Goal: Task Accomplishment & Management: Use online tool/utility

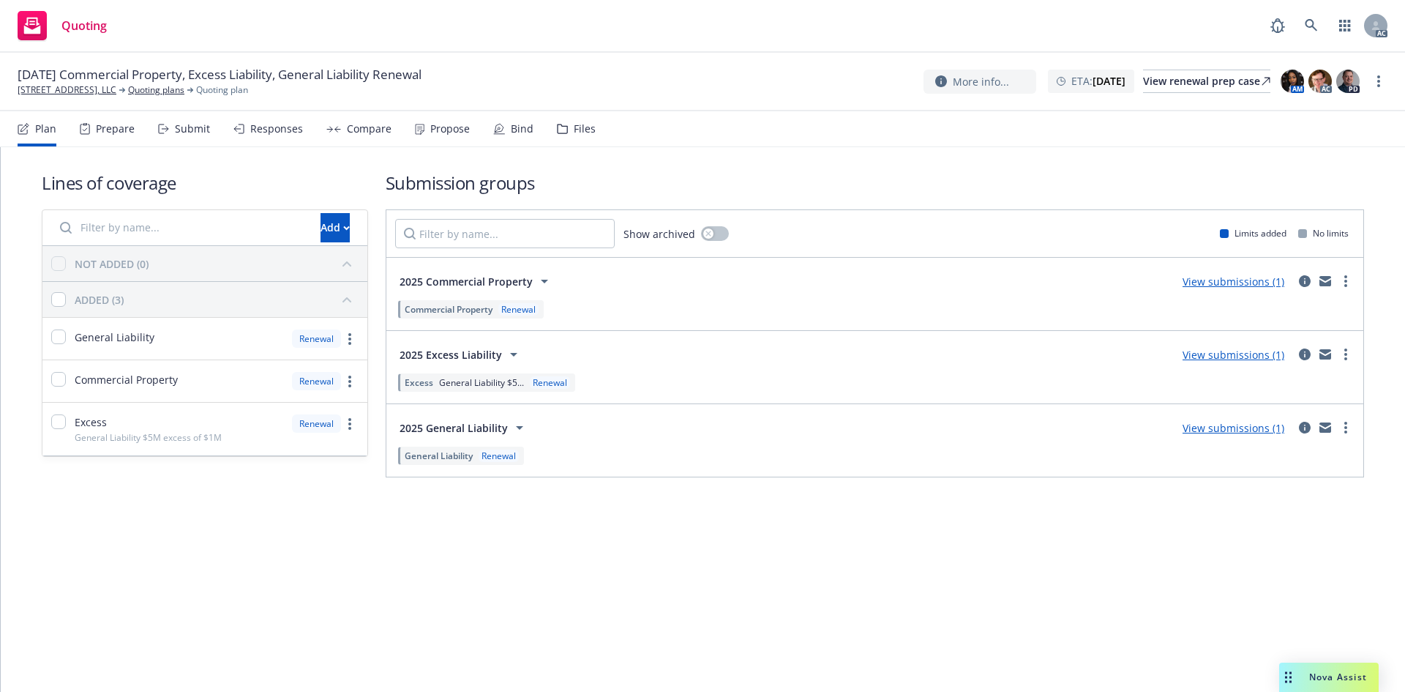
click at [192, 137] on div "Submit" at bounding box center [184, 128] width 52 height 35
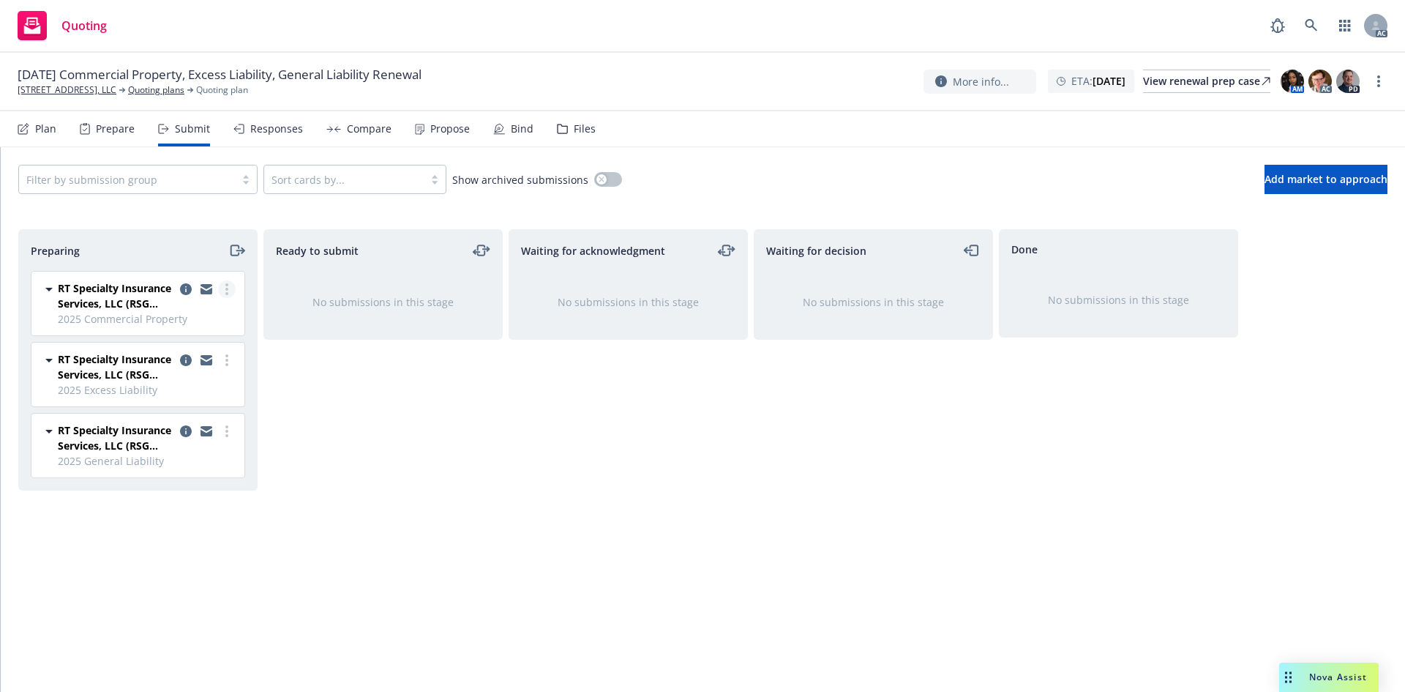
click at [231, 293] on link "more" at bounding box center [227, 289] width 18 height 18
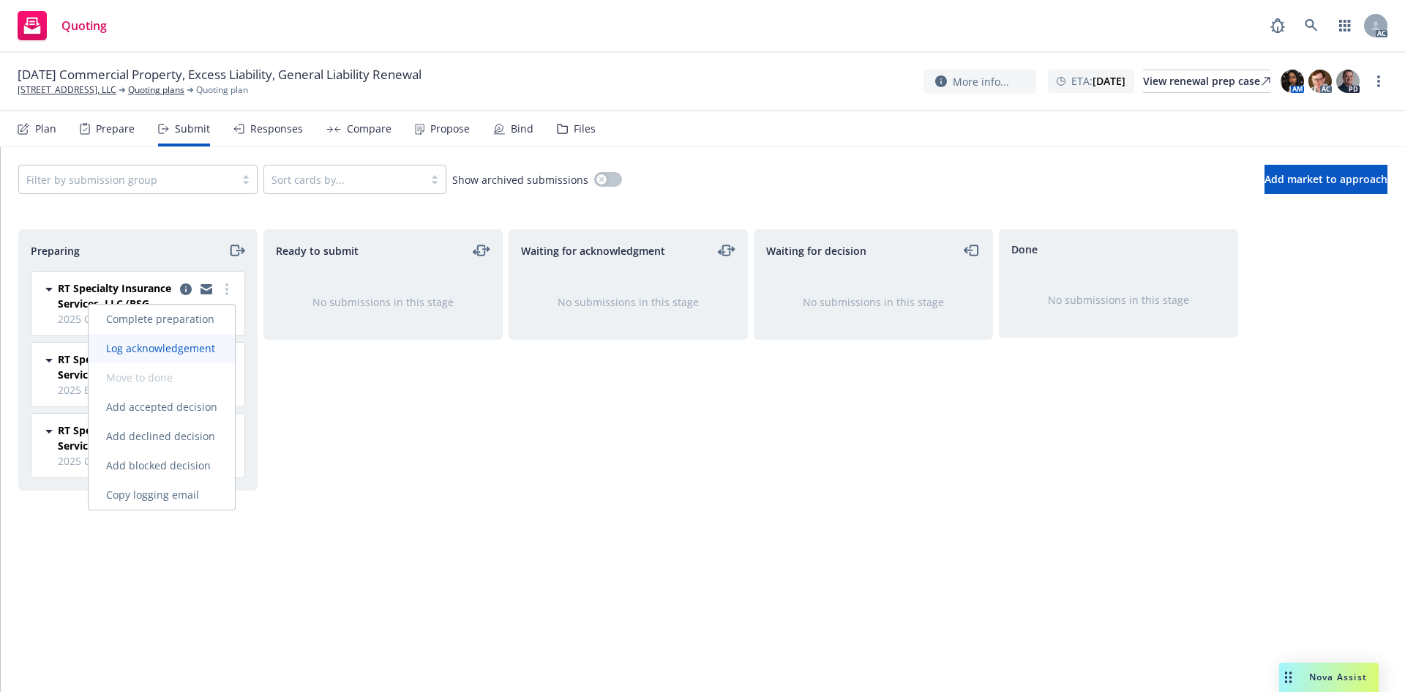
click at [196, 351] on span "Log acknowledgement" at bounding box center [161, 348] width 144 height 14
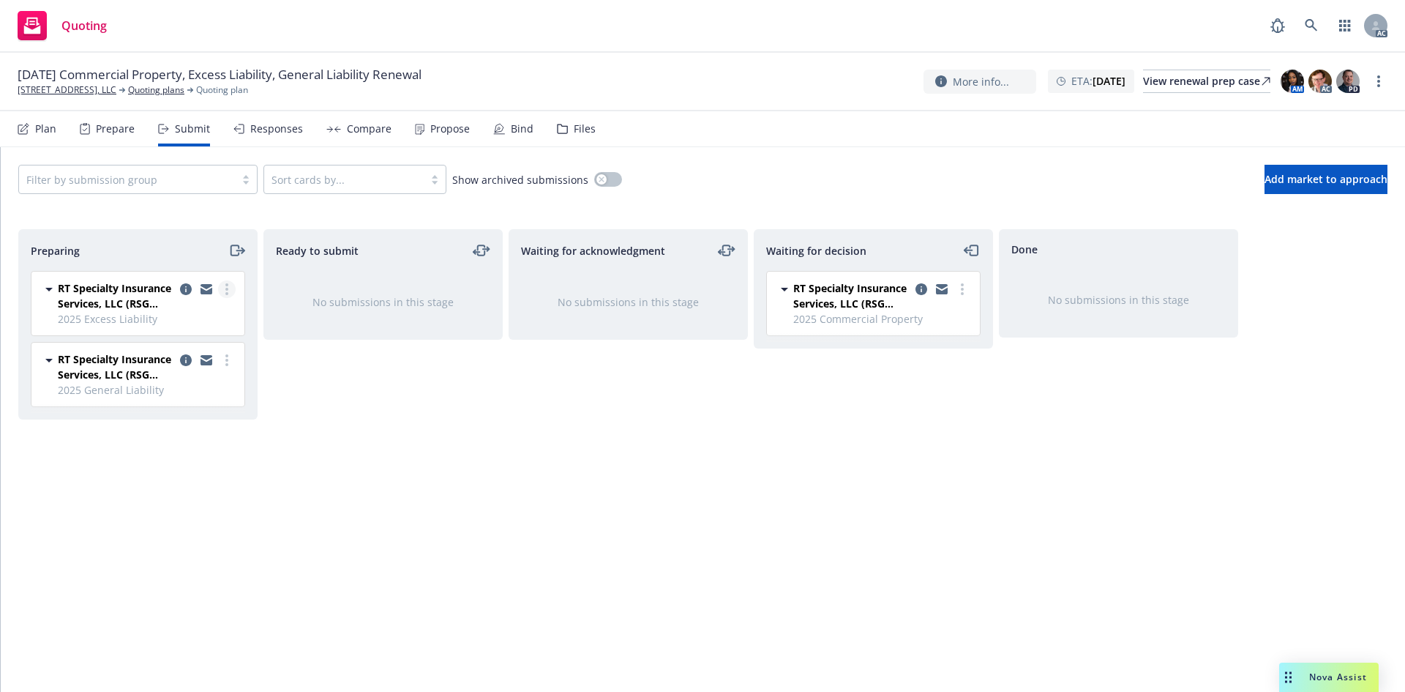
click at [225, 289] on circle "more" at bounding box center [226, 289] width 3 height 3
click at [191, 341] on span "Log acknowledgement" at bounding box center [161, 348] width 144 height 14
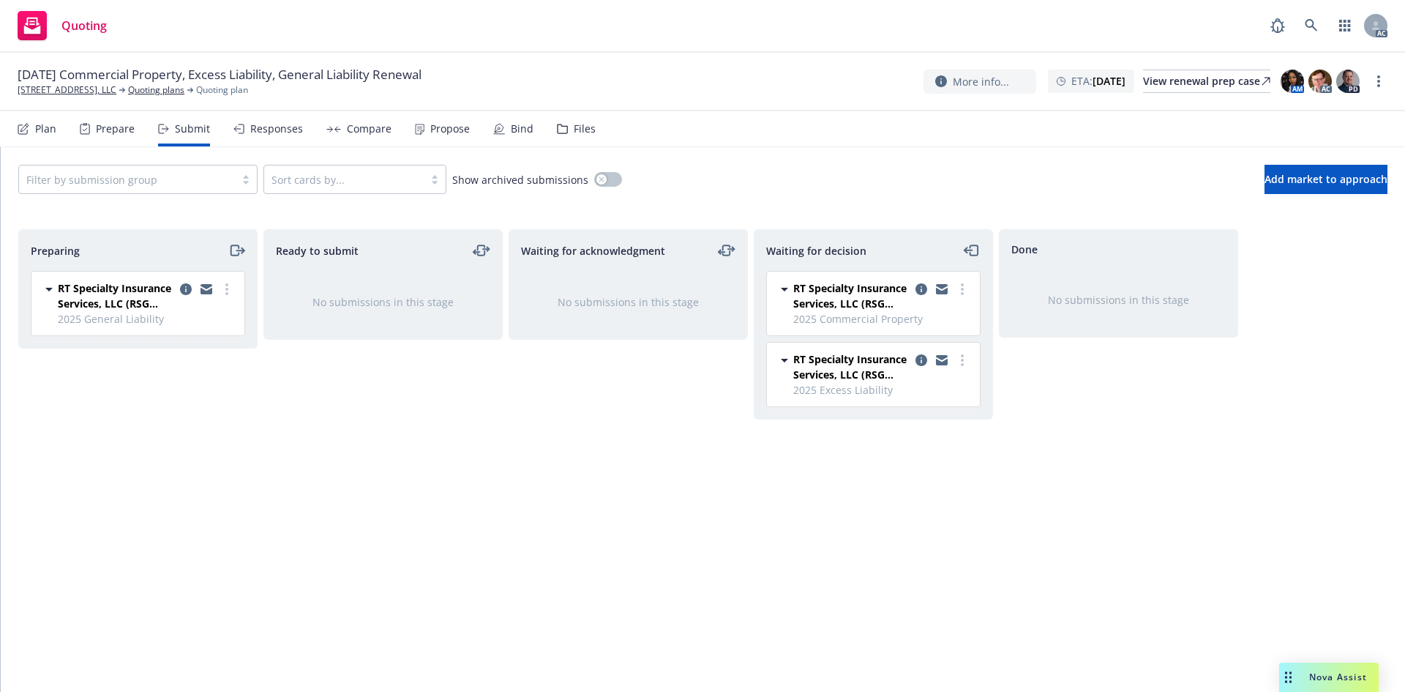
click at [225, 290] on link "more" at bounding box center [227, 289] width 18 height 18
click at [203, 342] on span "Log acknowledgement" at bounding box center [161, 348] width 144 height 14
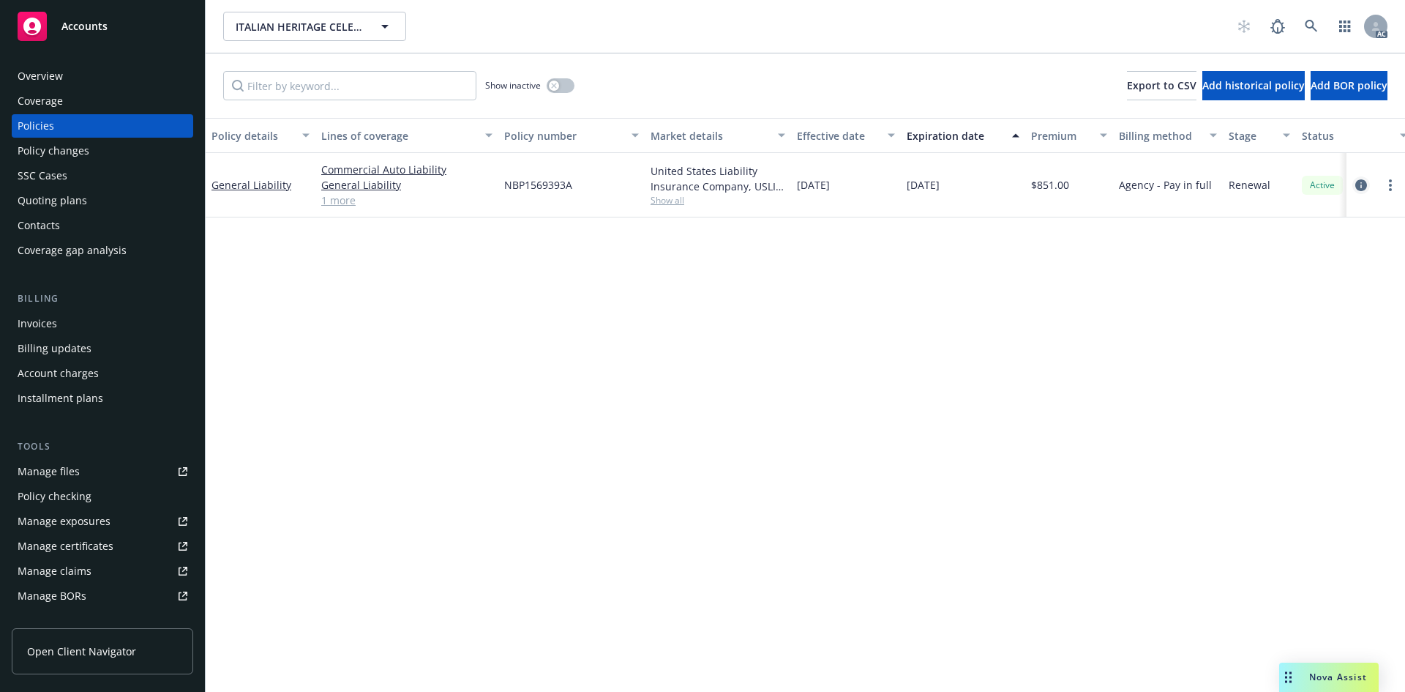
click at [1364, 187] on icon "circleInformation" at bounding box center [1361, 185] width 12 height 12
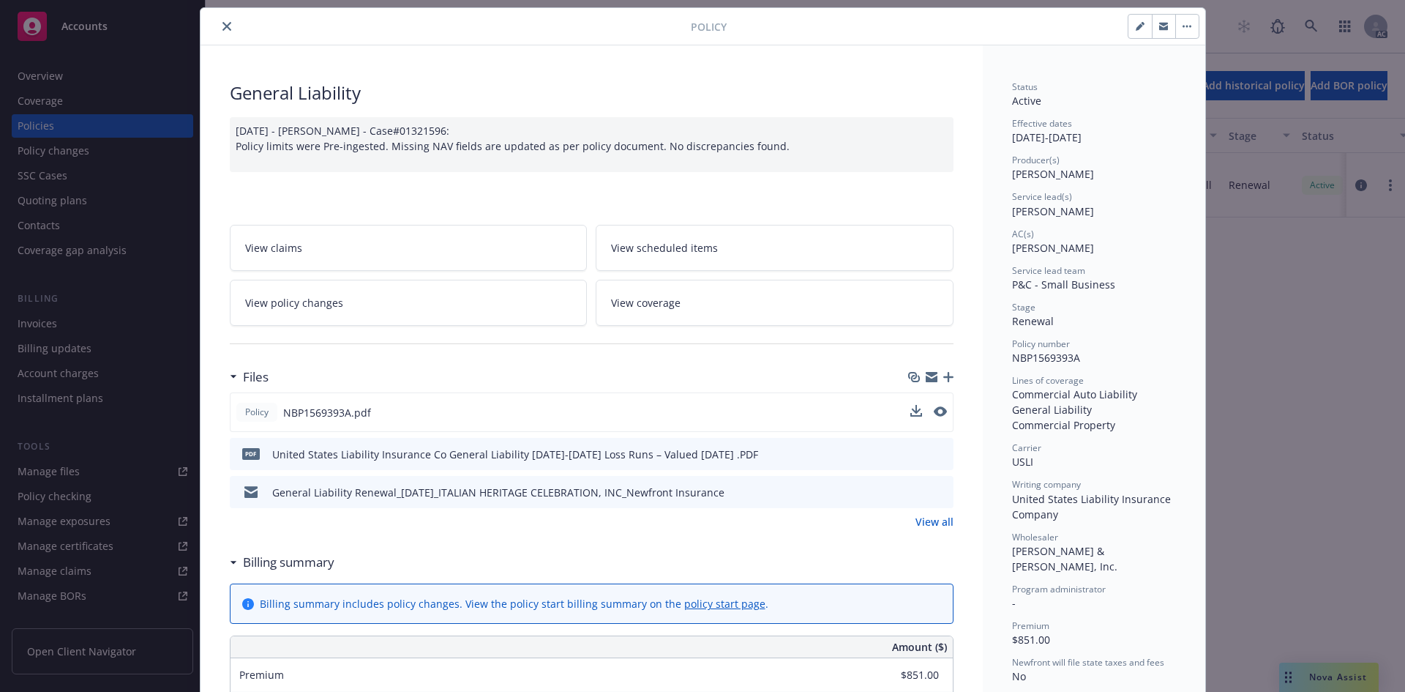
scroll to position [73, 0]
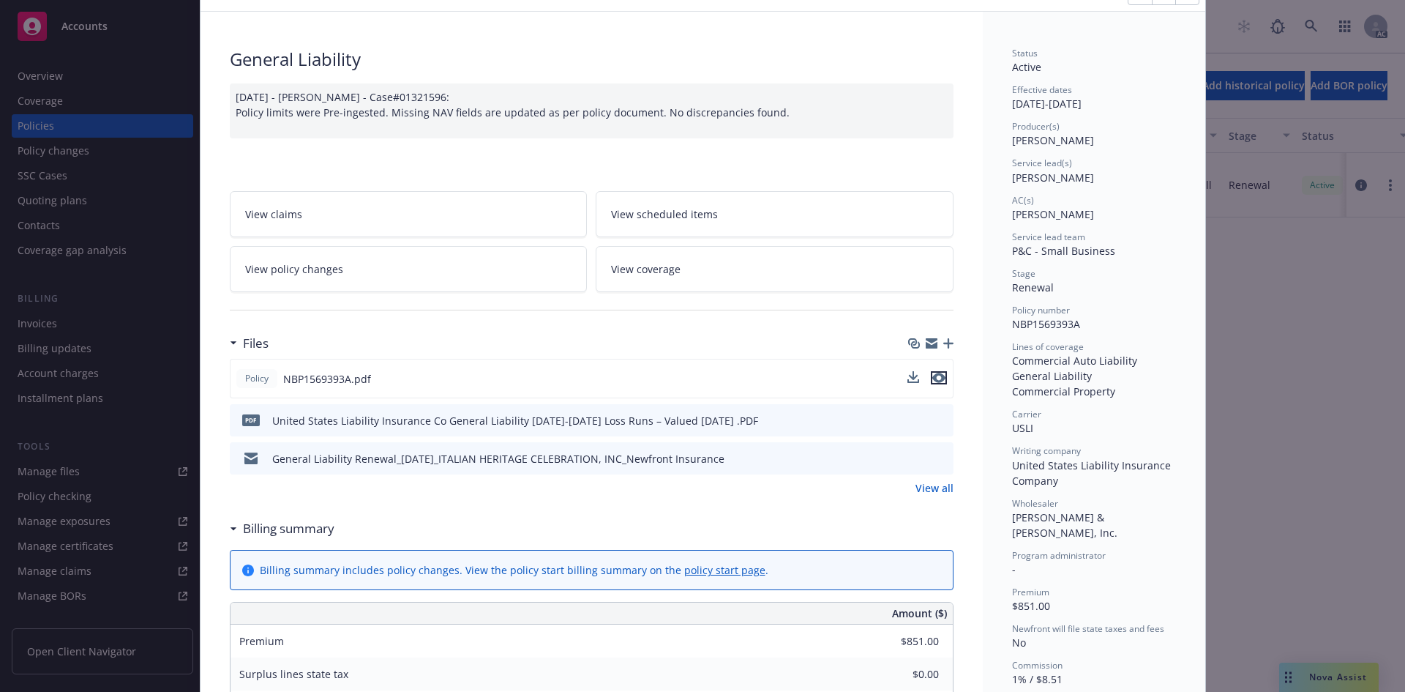
click at [935, 381] on icon "preview file" at bounding box center [938, 377] width 13 height 10
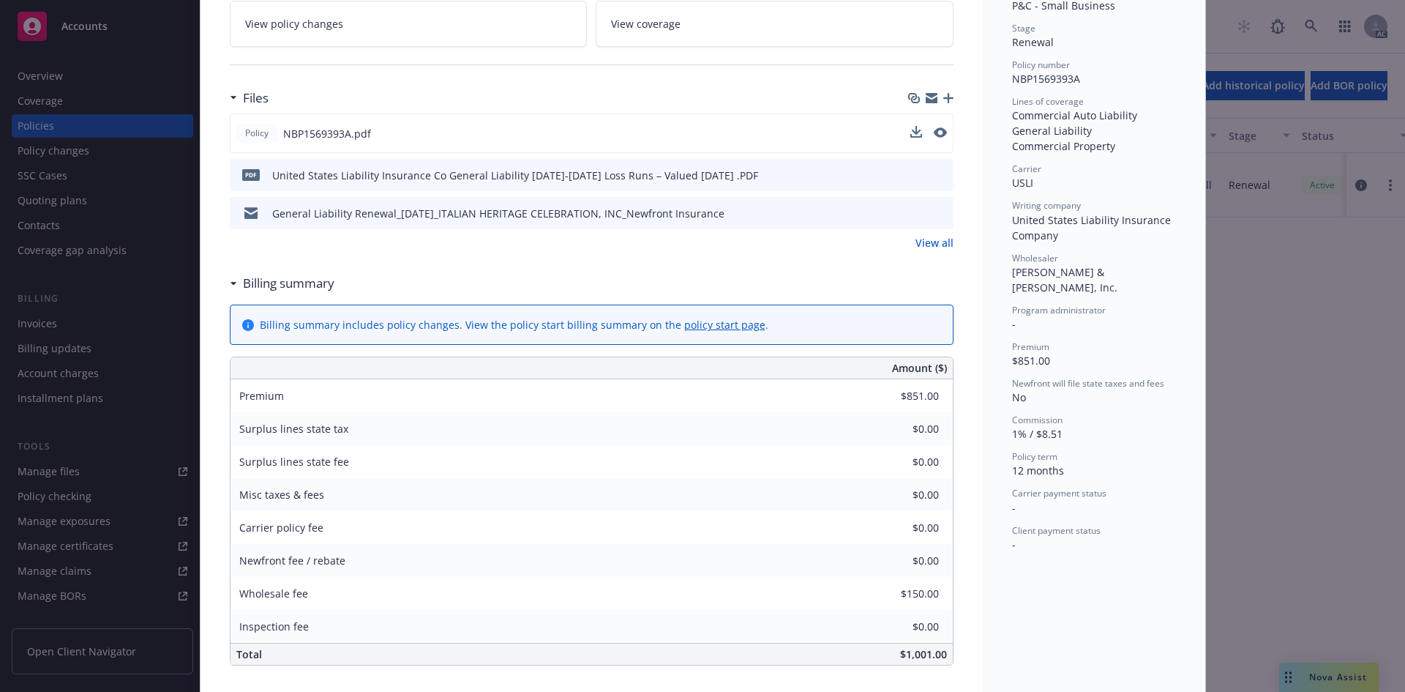
scroll to position [293, 0]
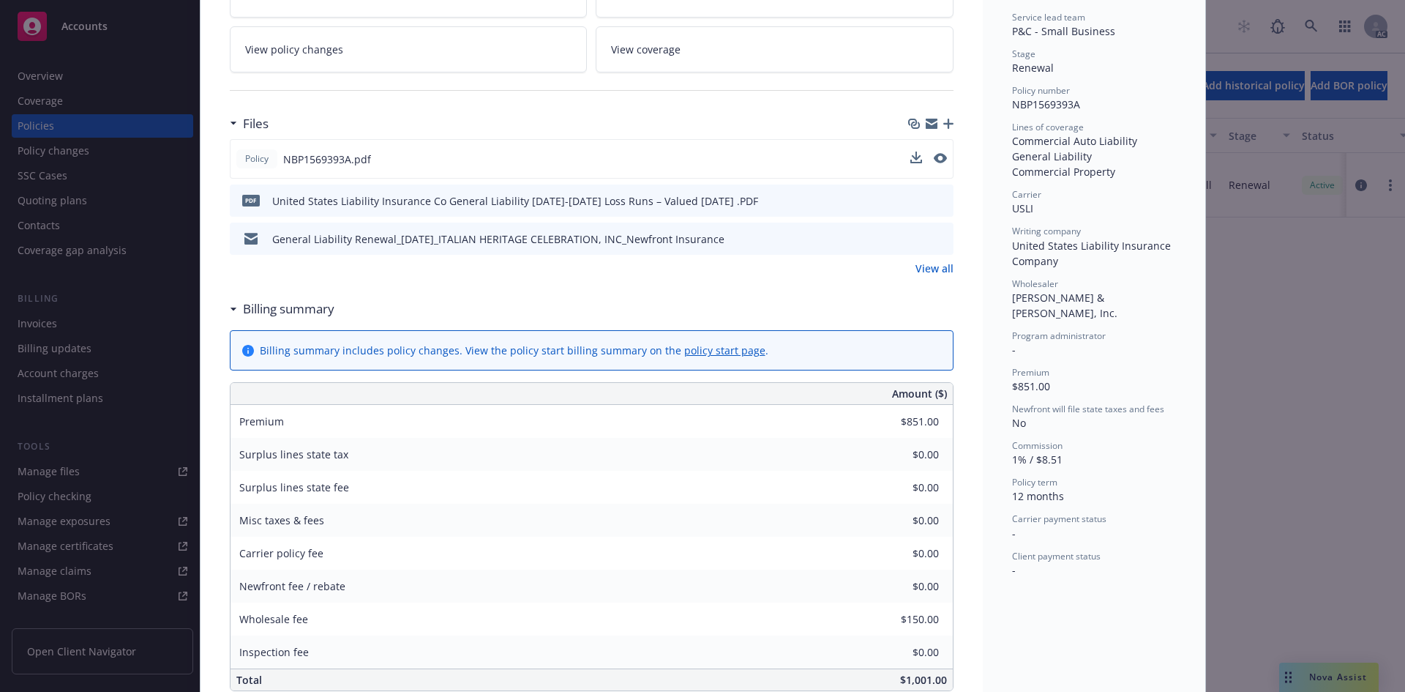
drag, startPoint x: 85, startPoint y: 149, endPoint x: 92, endPoint y: 147, distance: 7.6
click at [84, 149] on div "Policy General Liability 12/06/2024 - Srilakshmi Netela - Case#01321596: Policy…" at bounding box center [702, 346] width 1405 height 692
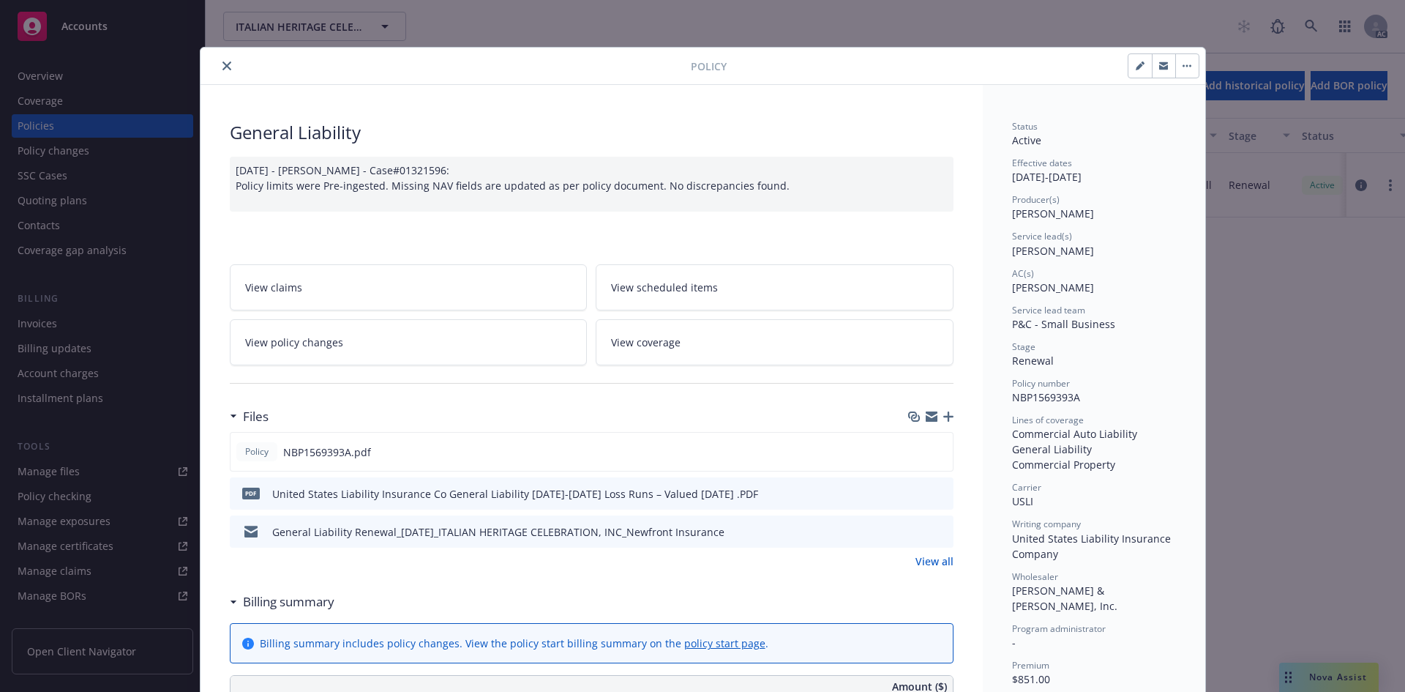
click at [222, 66] on icon "close" at bounding box center [226, 65] width 9 height 9
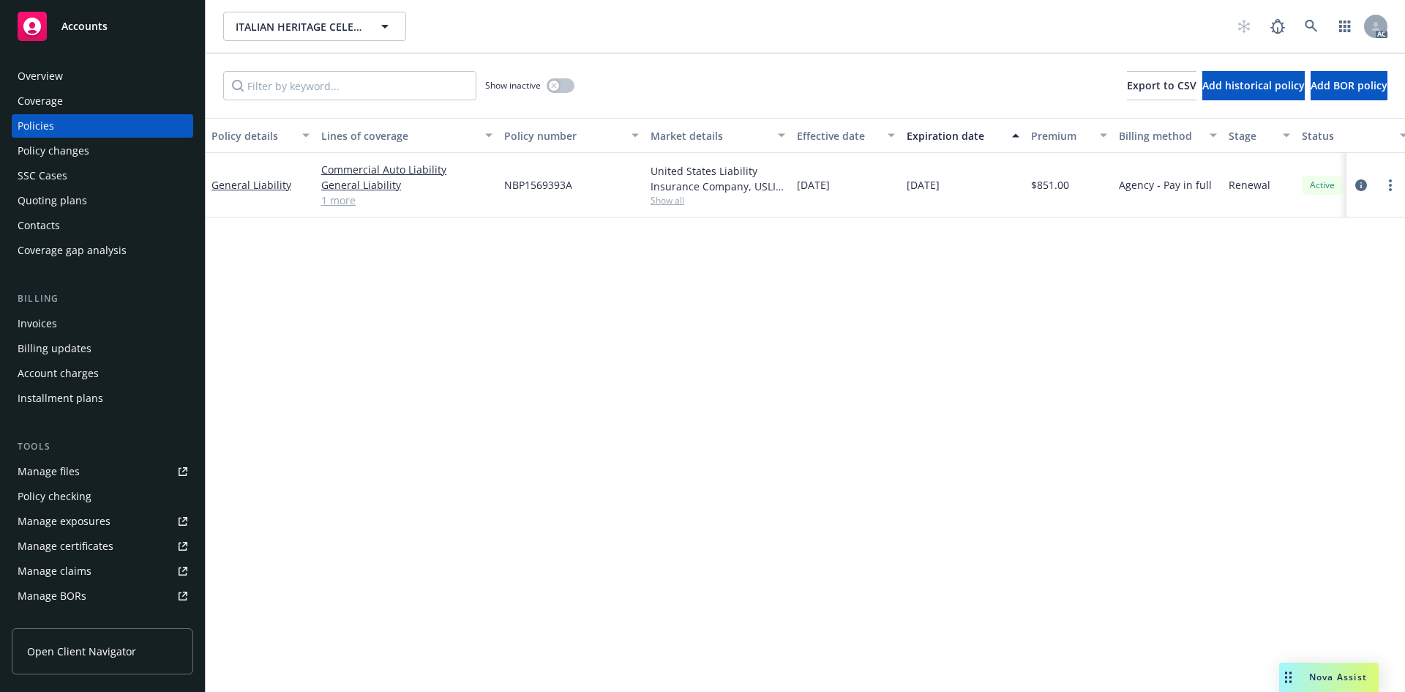
click at [62, 151] on div "Policy changes" at bounding box center [54, 150] width 72 height 23
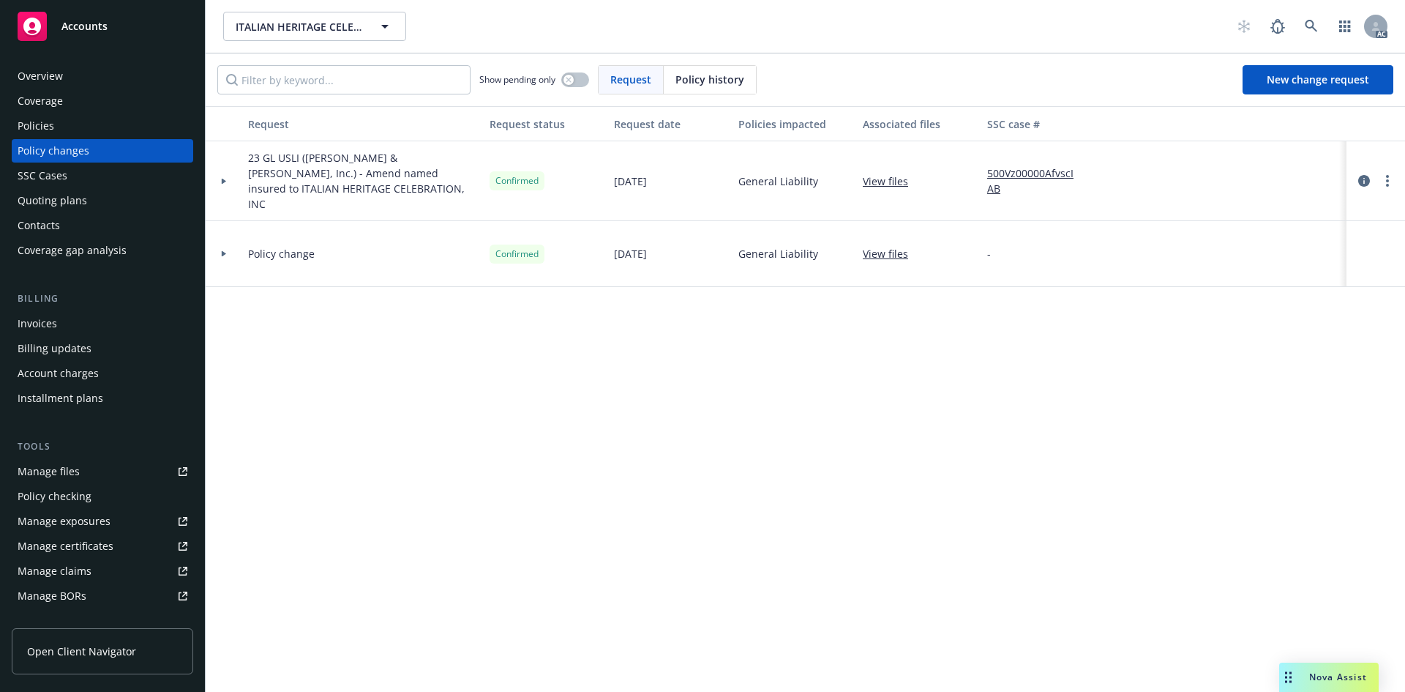
click at [228, 251] on div at bounding box center [223, 253] width 25 height 5
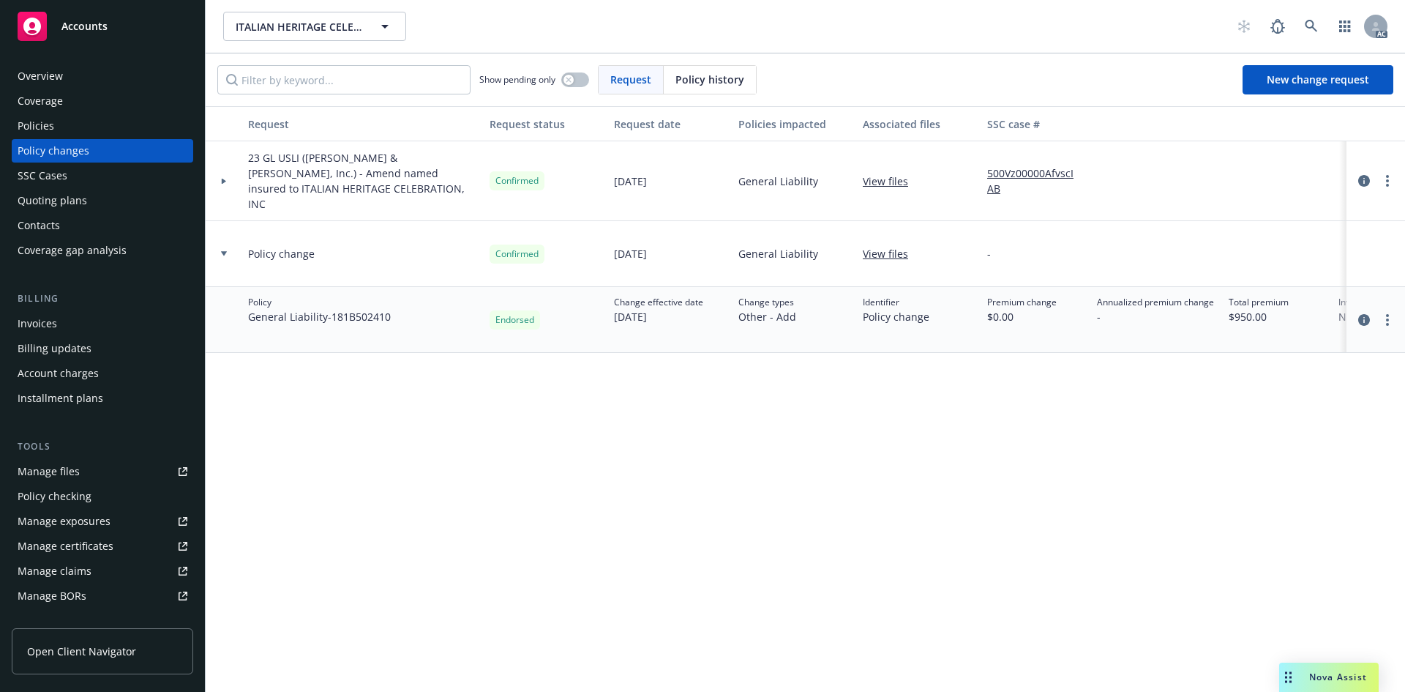
click at [228, 170] on div at bounding box center [224, 181] width 37 height 80
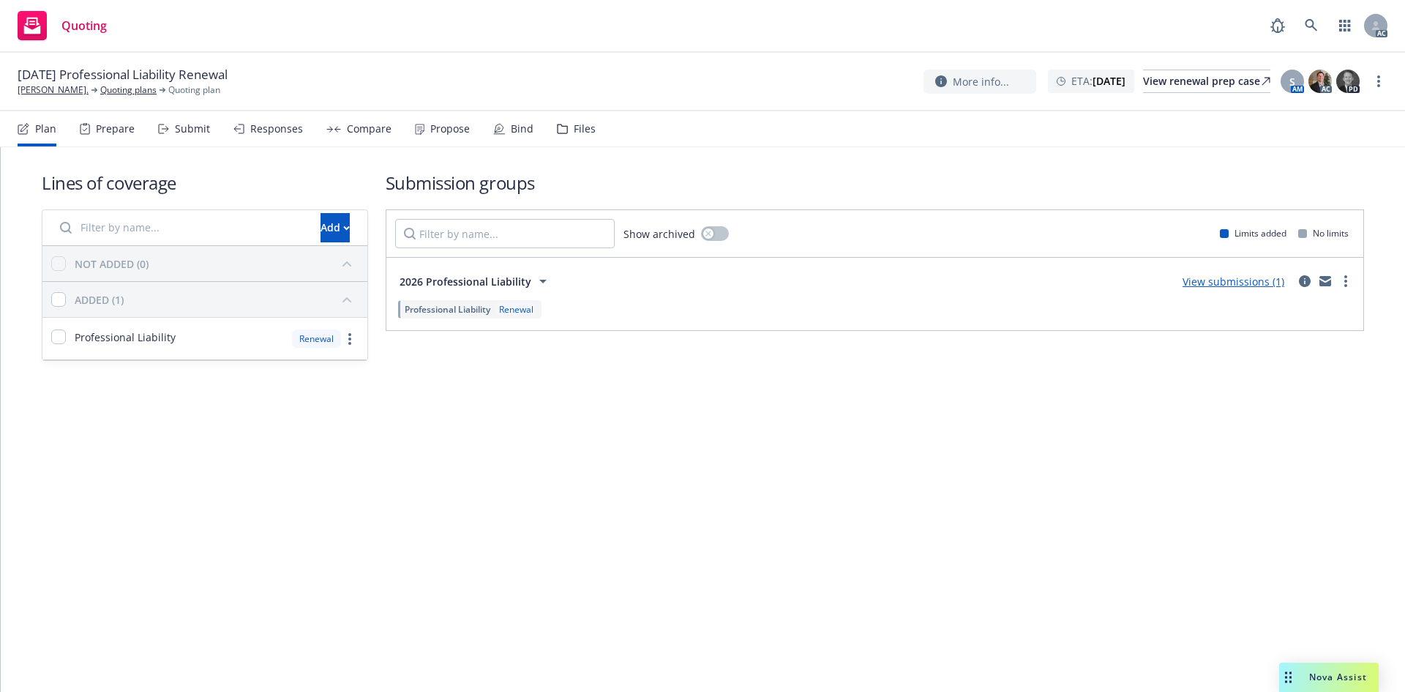
click at [192, 127] on div "Submit" at bounding box center [192, 129] width 35 height 12
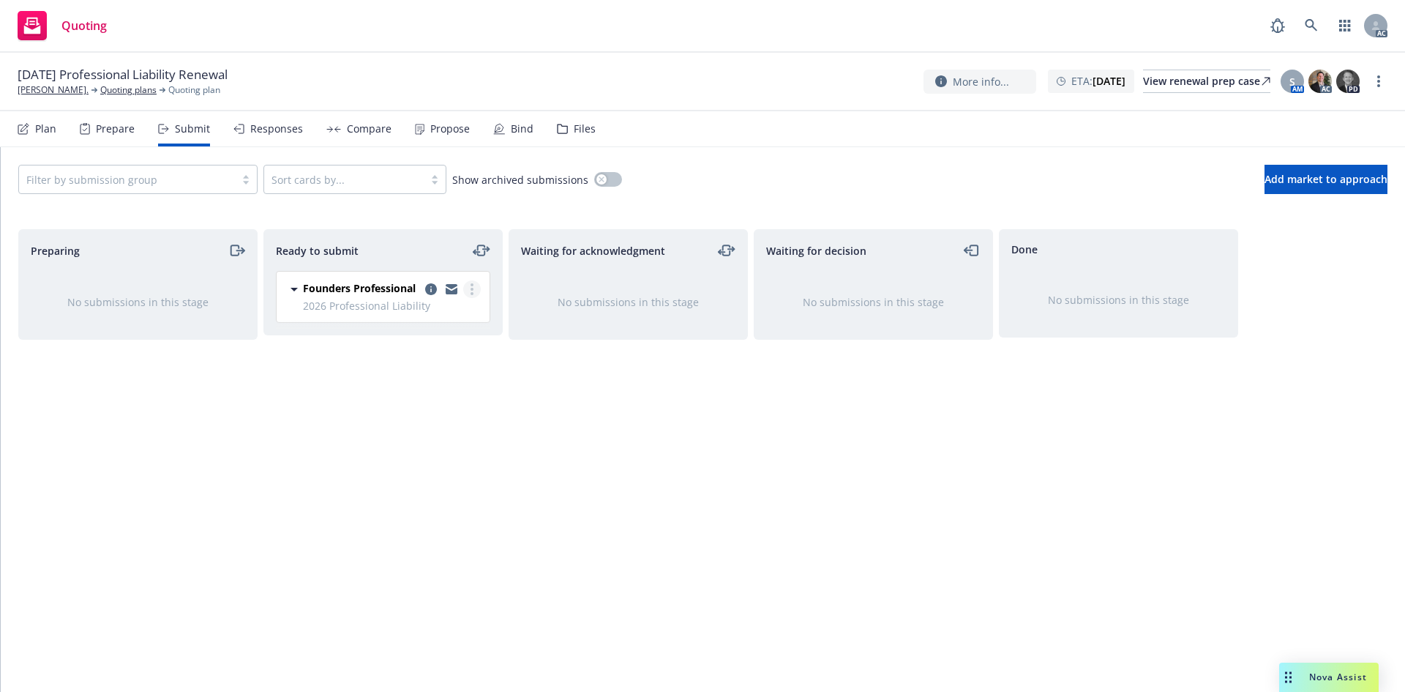
click at [472, 291] on circle "more" at bounding box center [472, 289] width 3 height 3
click at [437, 347] on span "Log acknowledgement" at bounding box center [406, 348] width 144 height 14
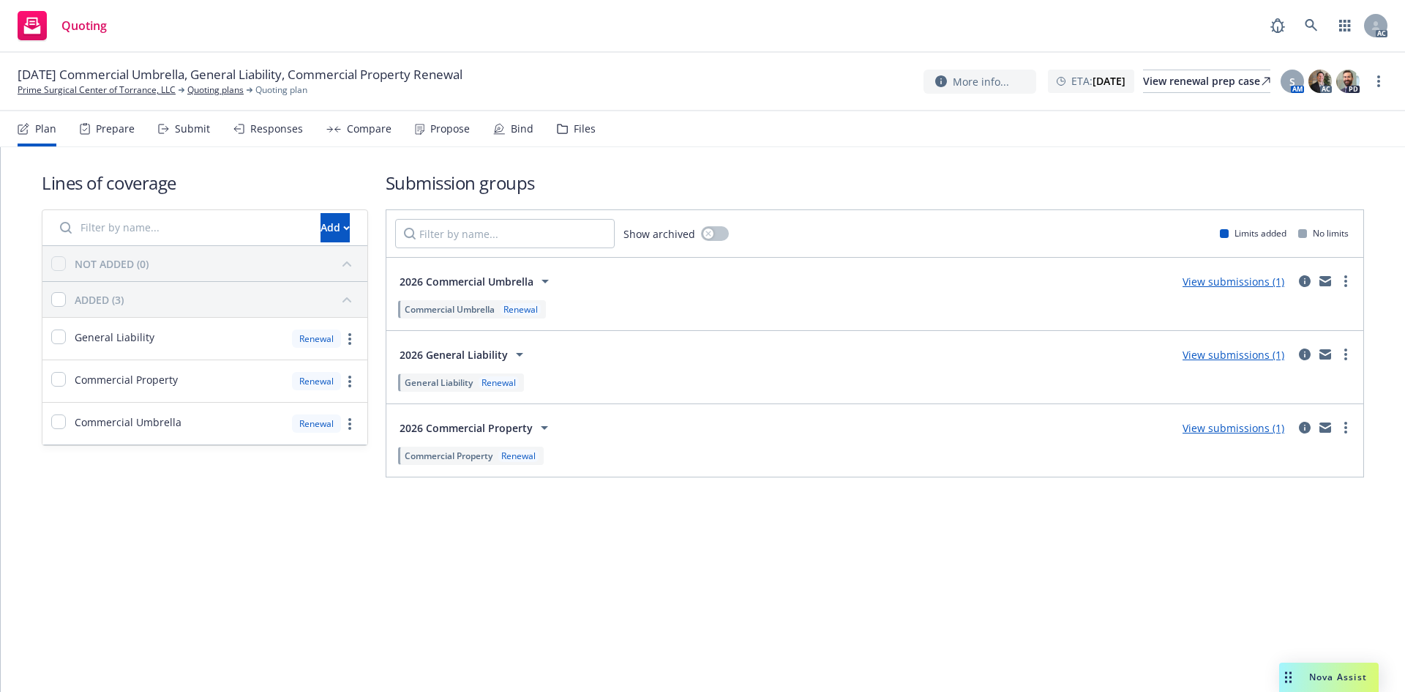
click at [187, 130] on div "Submit" at bounding box center [192, 129] width 35 height 12
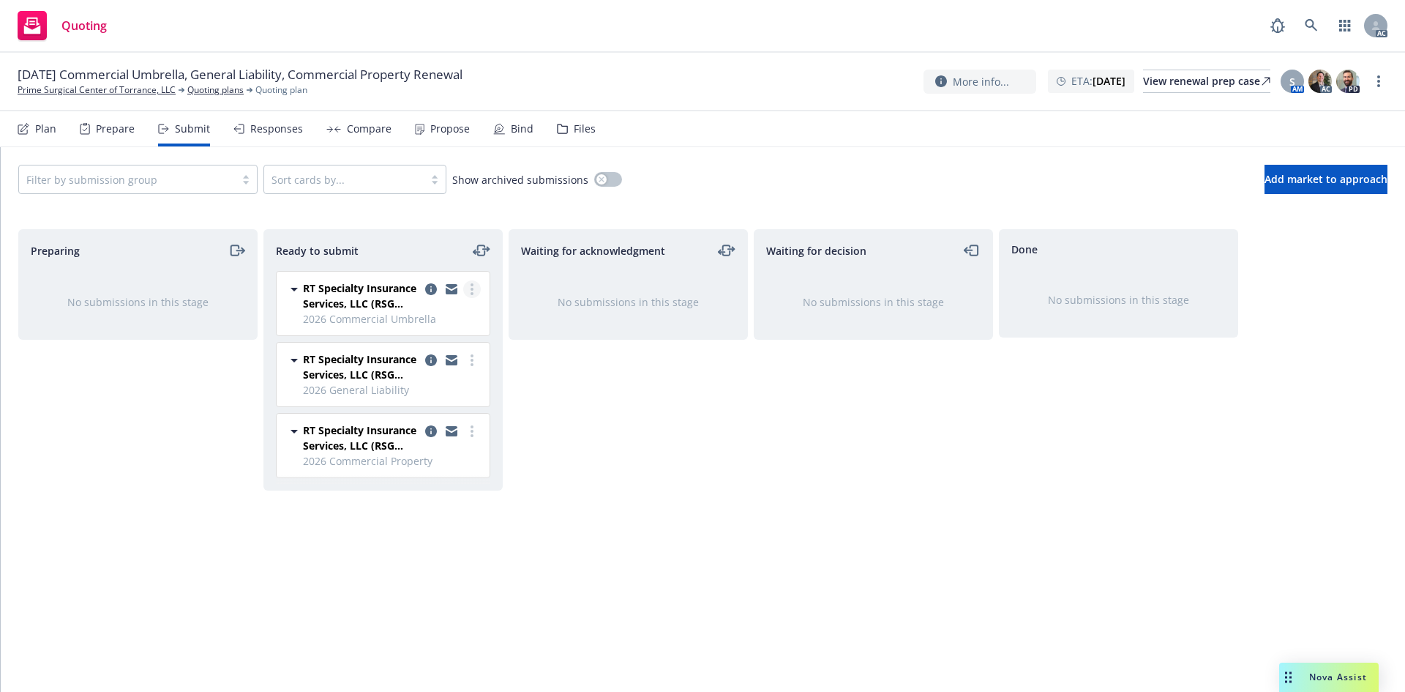
click at [474, 292] on link "more" at bounding box center [472, 289] width 18 height 18
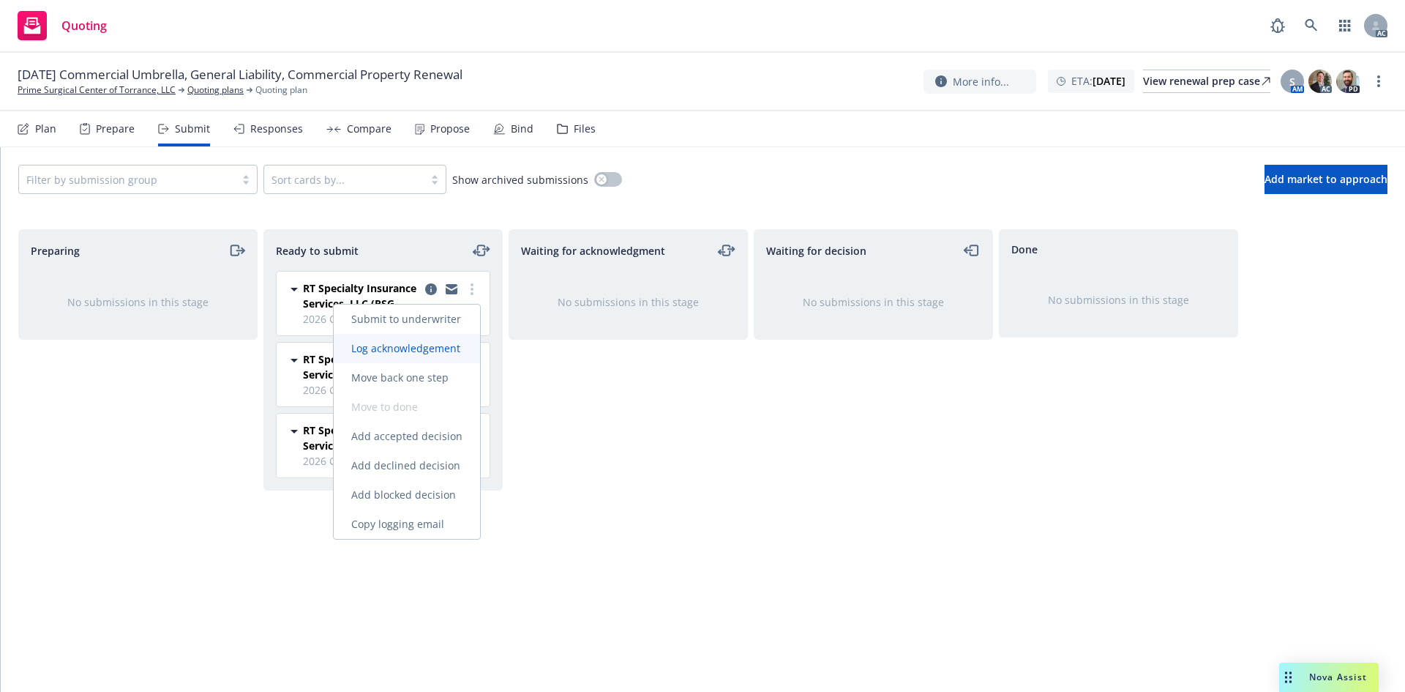
click at [435, 348] on span "Log acknowledgement" at bounding box center [406, 348] width 144 height 14
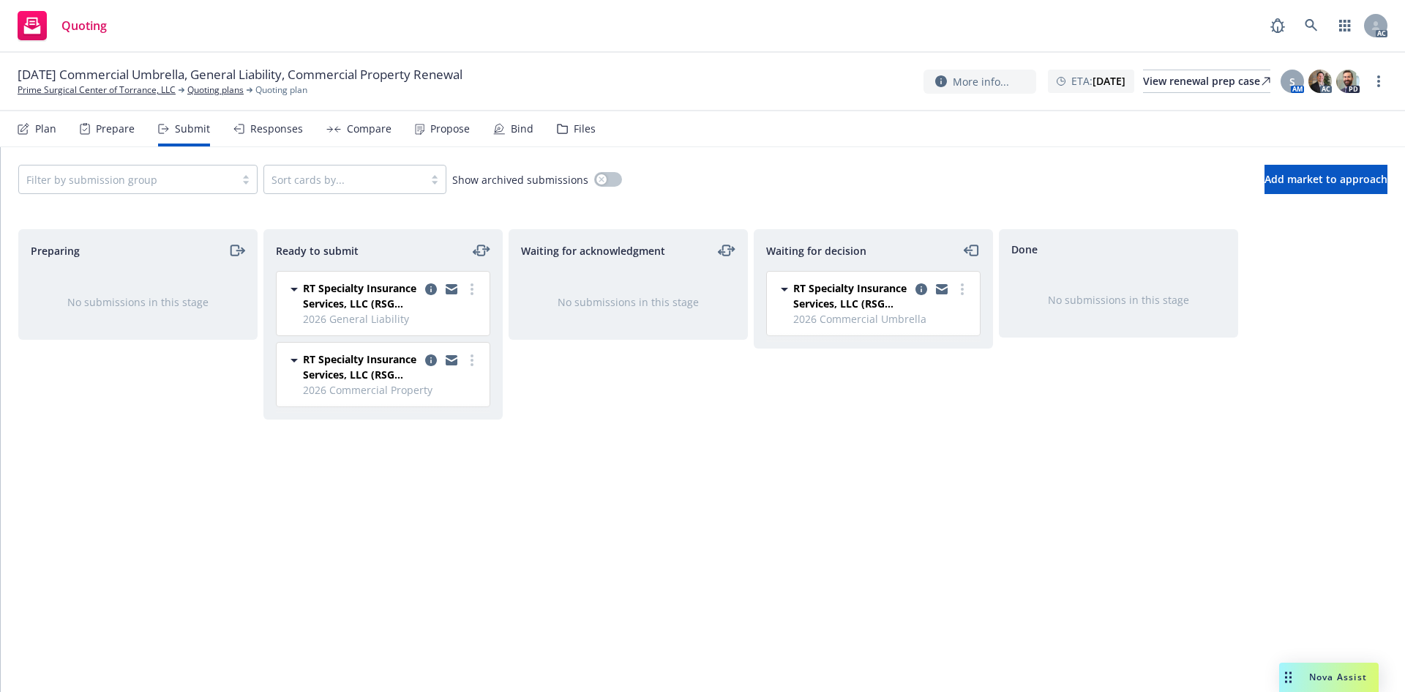
click at [472, 287] on icon "more" at bounding box center [472, 289] width 3 height 12
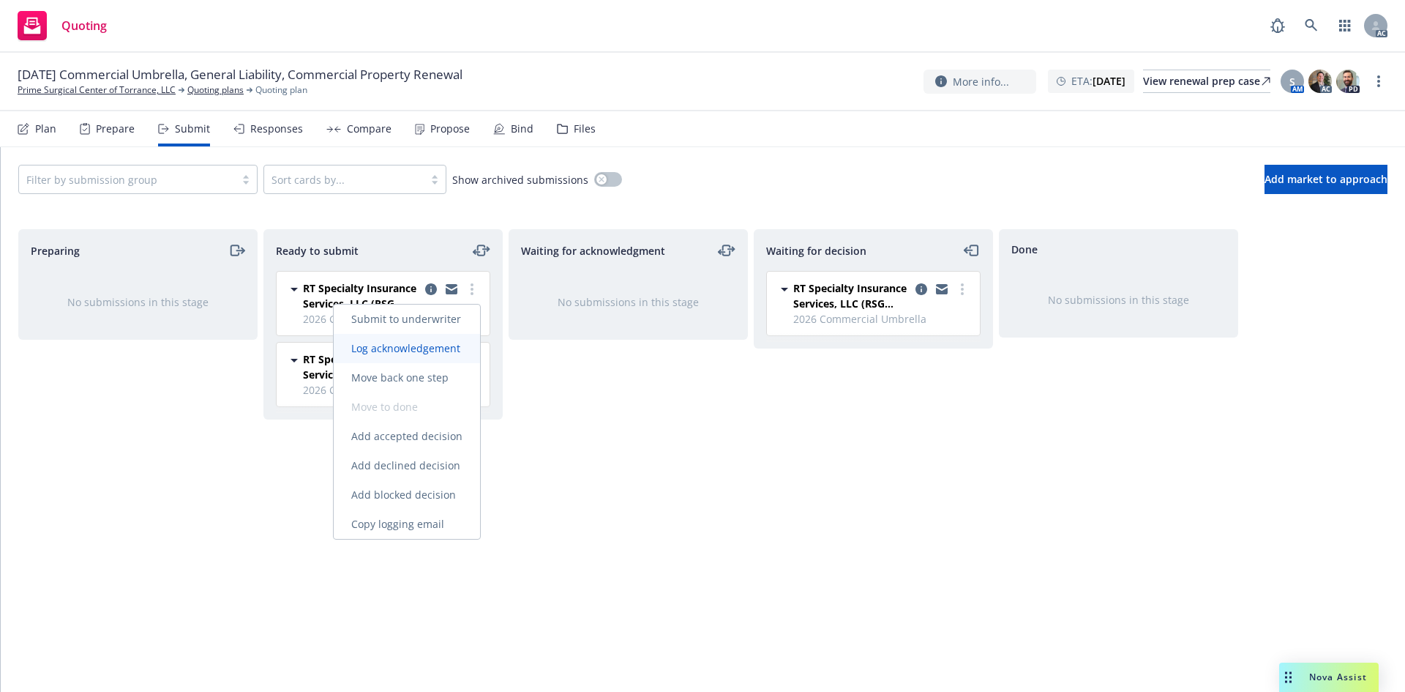
click at [434, 345] on span "Log acknowledgement" at bounding box center [406, 348] width 144 height 14
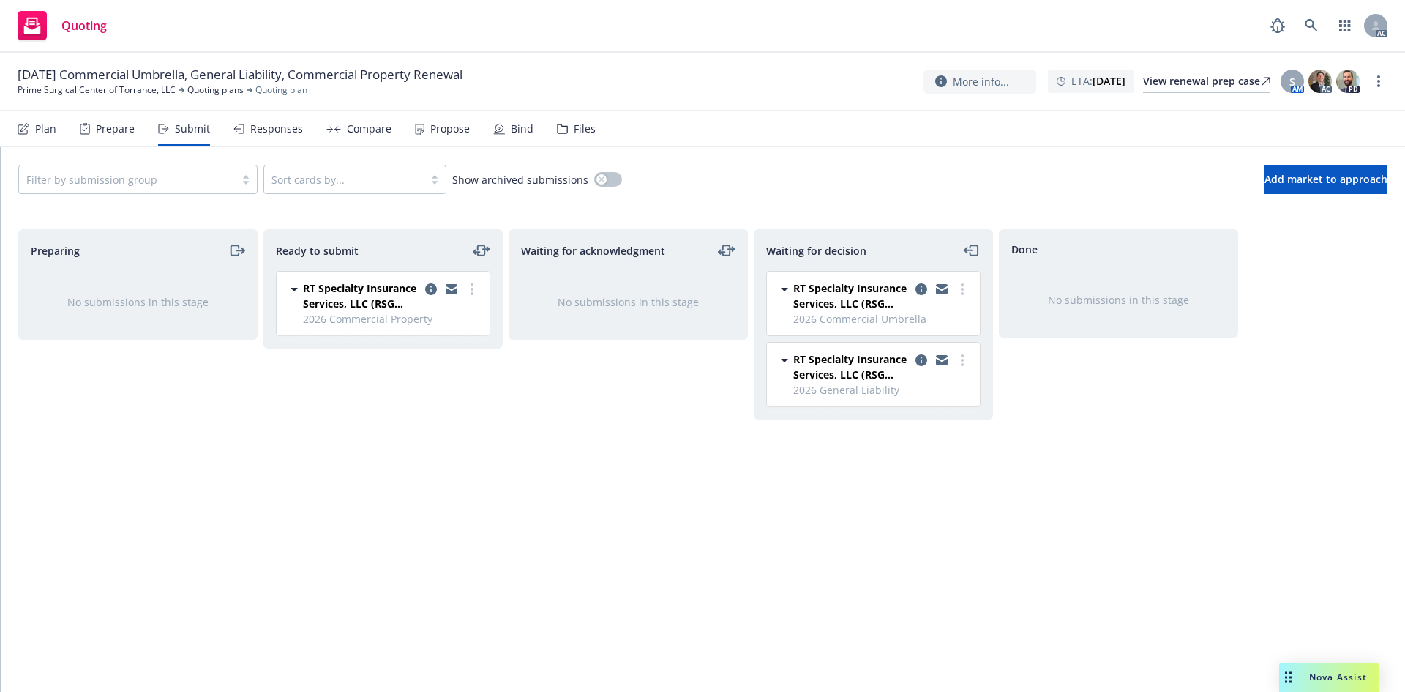
click at [471, 288] on circle "more" at bounding box center [472, 289] width 3 height 3
click at [428, 344] on span "Log acknowledgement" at bounding box center [406, 348] width 144 height 14
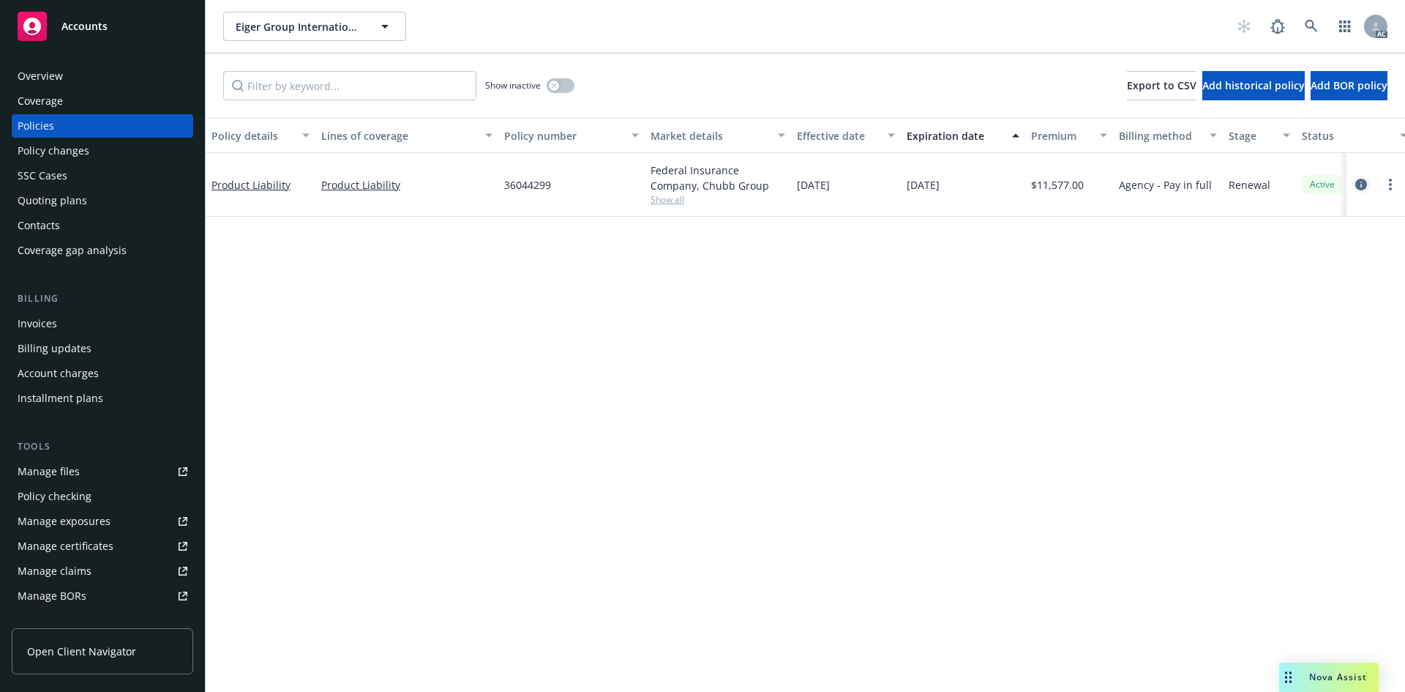
click at [1359, 185] on icon "circleInformation" at bounding box center [1361, 185] width 12 height 12
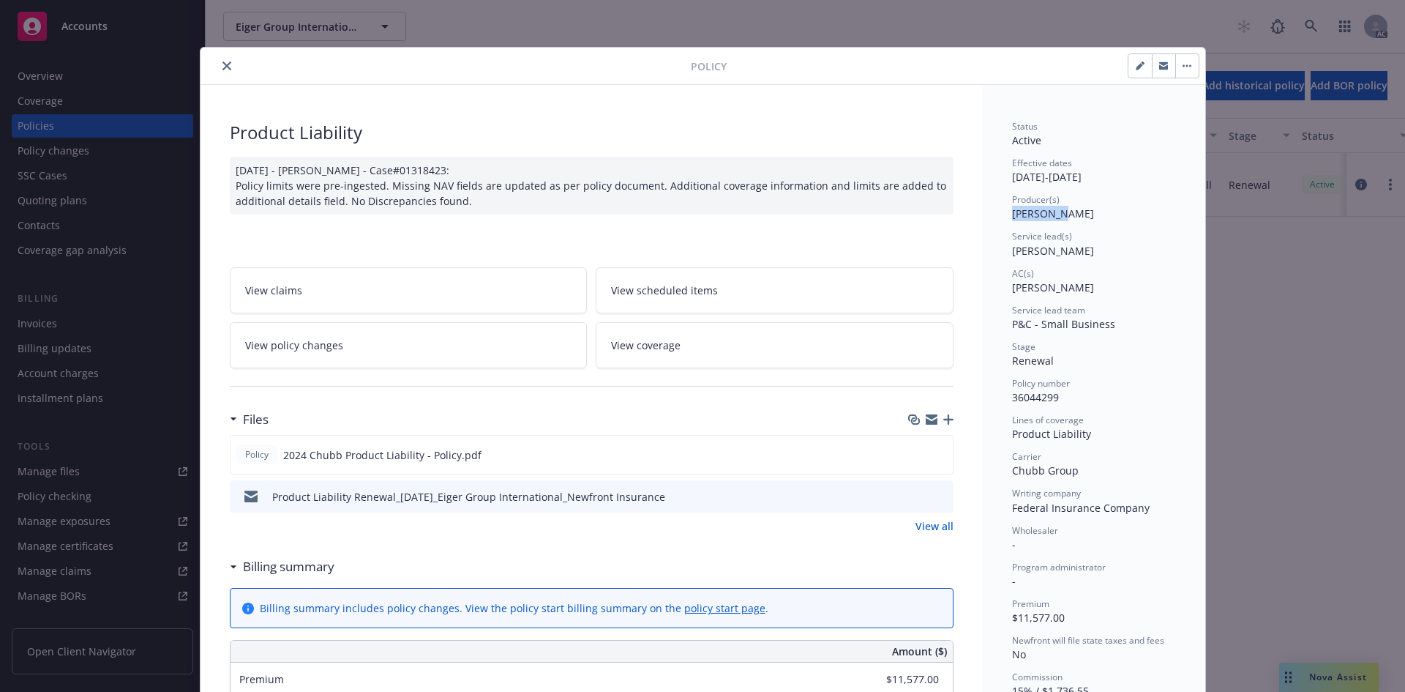
drag, startPoint x: 1043, startPoint y: 220, endPoint x: 1006, endPoint y: 220, distance: 36.6
click at [1012, 220] on span "[PERSON_NAME]" at bounding box center [1053, 213] width 82 height 14
copy span "[PERSON_NAME]"
click at [225, 59] on button "close" at bounding box center [227, 66] width 18 height 18
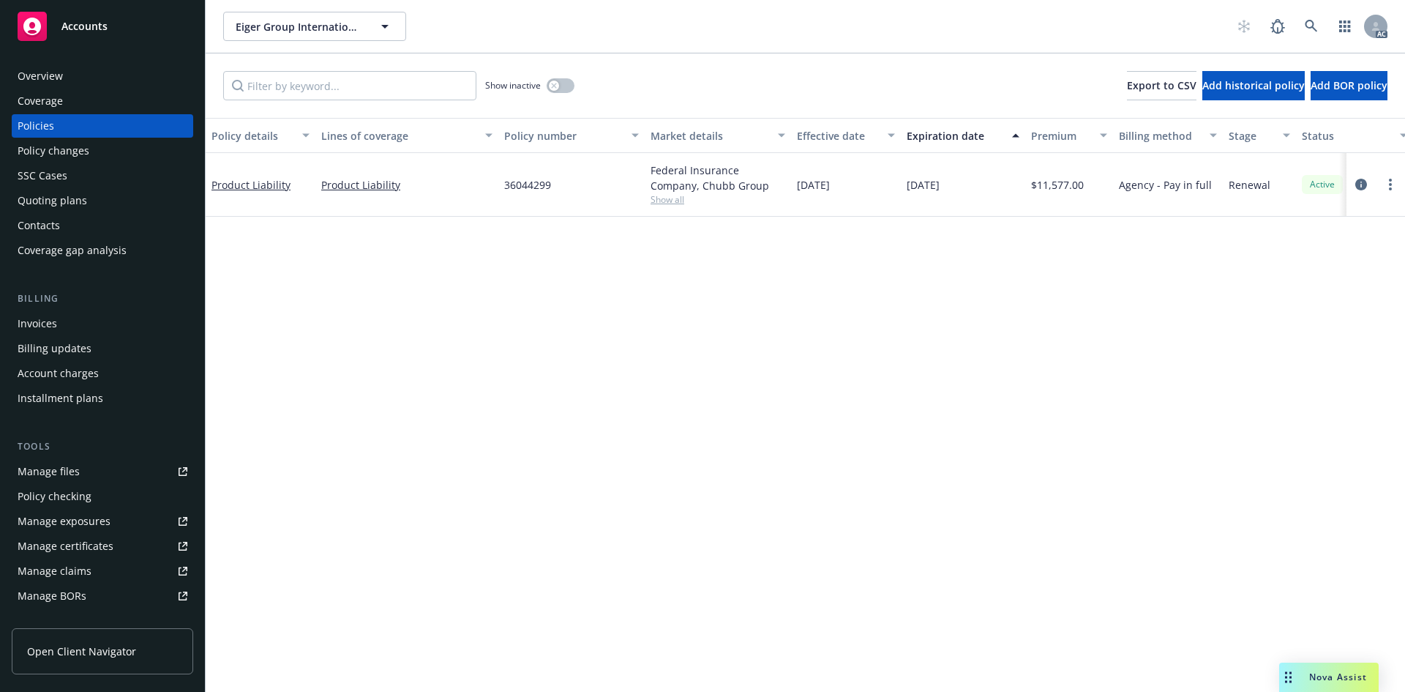
drag, startPoint x: 105, startPoint y: 70, endPoint x: 131, endPoint y: 71, distance: 25.6
click at [105, 70] on div "Overview" at bounding box center [103, 75] width 170 height 23
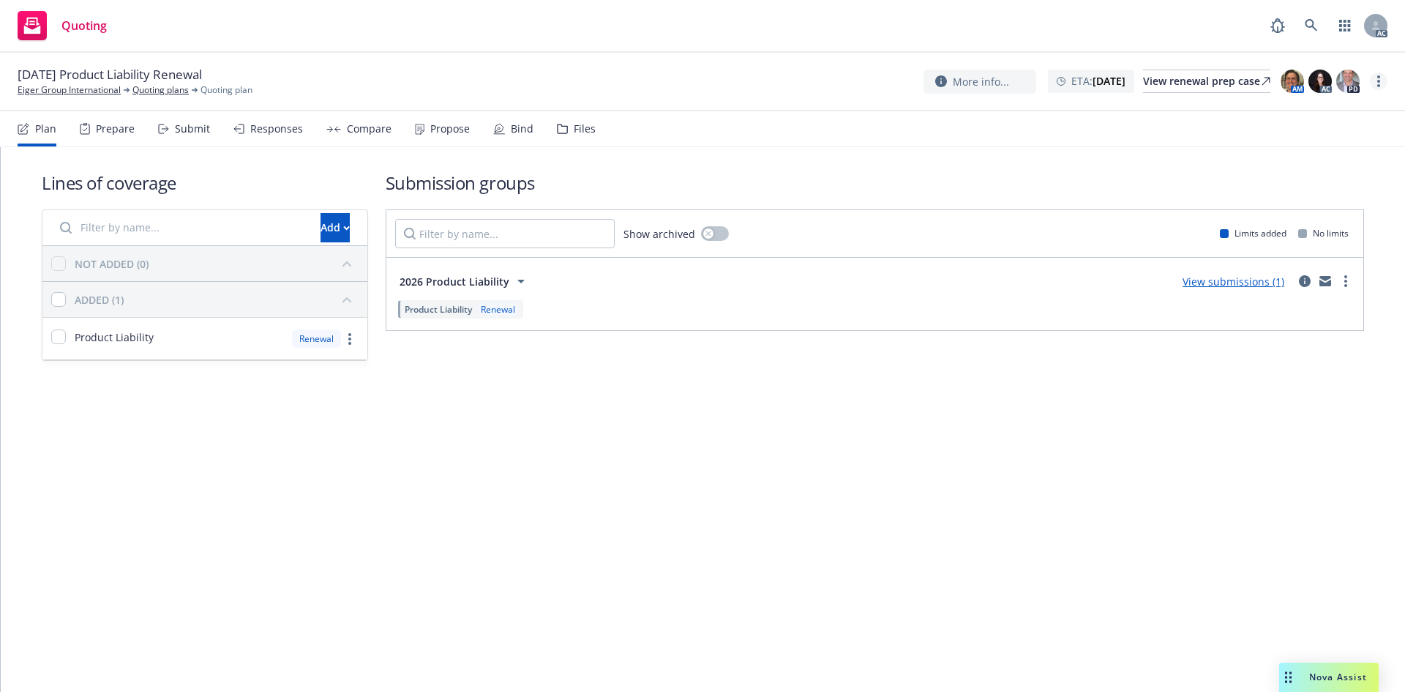
click at [1379, 83] on icon "more" at bounding box center [1378, 81] width 3 height 12
click at [1344, 115] on link "Copy logging email" at bounding box center [1305, 111] width 163 height 29
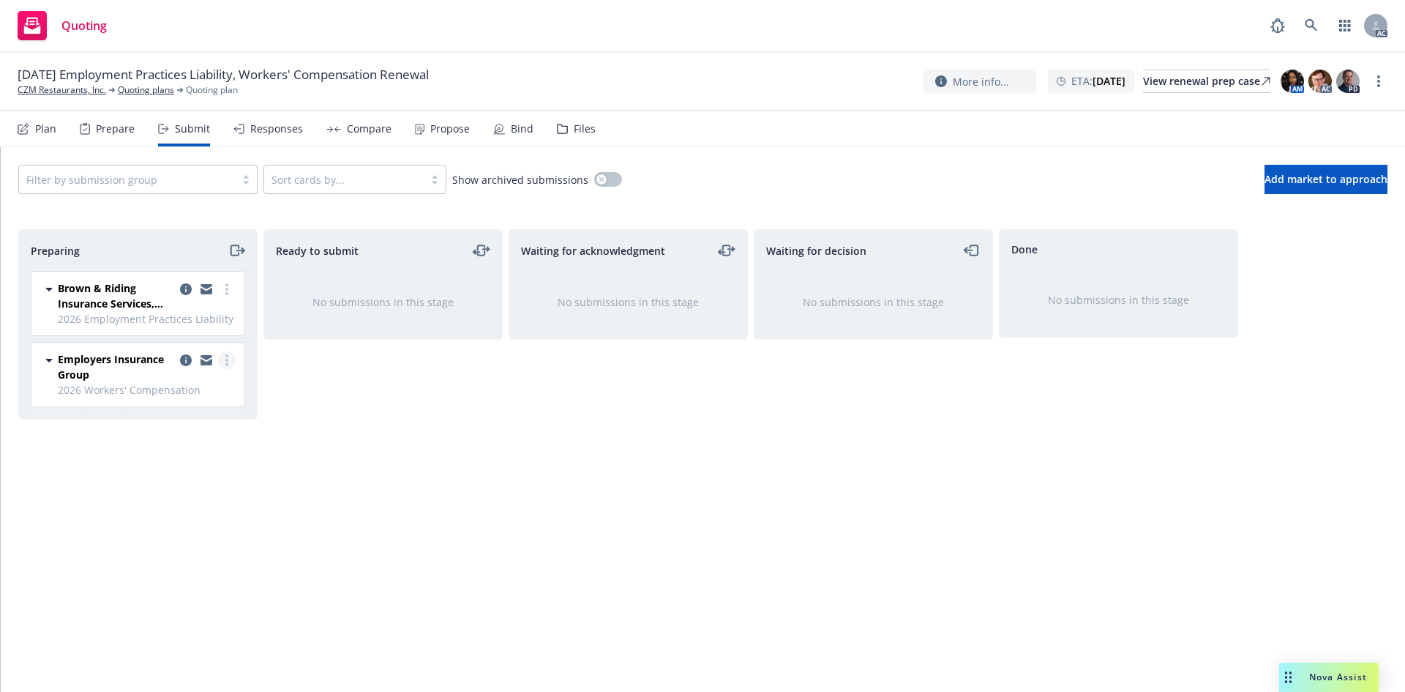
click at [226, 364] on circle "more" at bounding box center [226, 364] width 3 height 3
click at [173, 414] on span "Log acknowledgement" at bounding box center [161, 419] width 144 height 14
